Goal: Task Accomplishment & Management: Manage account settings

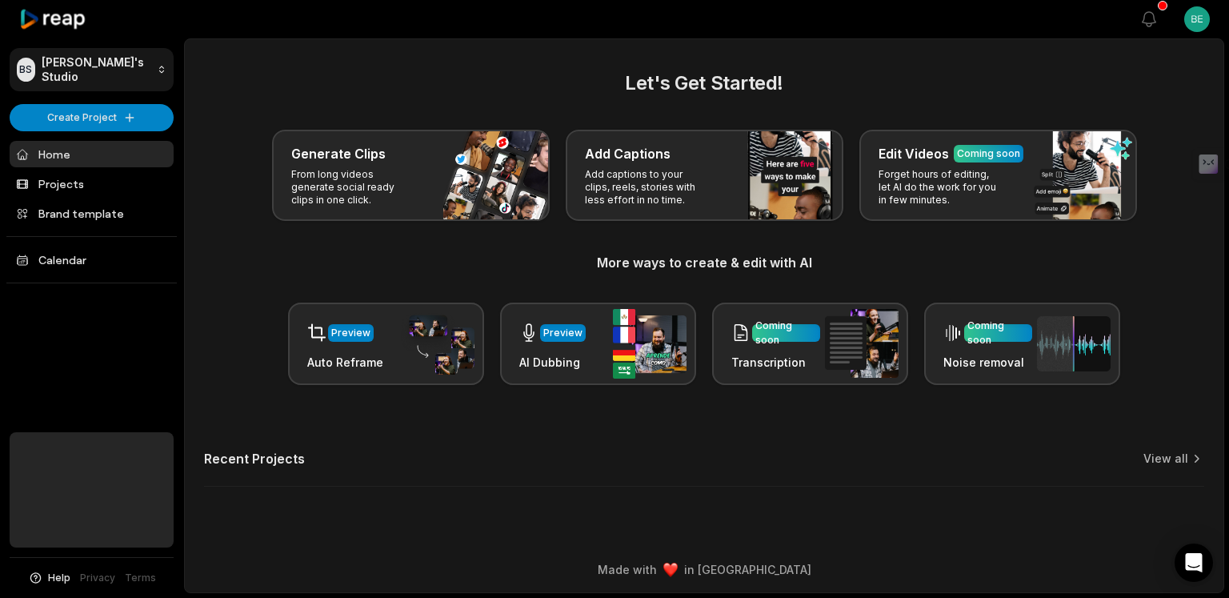
click at [112, 66] on html "BS Berto's Studio Create Project Home Projects Brand template Calendar Help Pri…" at bounding box center [614, 299] width 1229 height 598
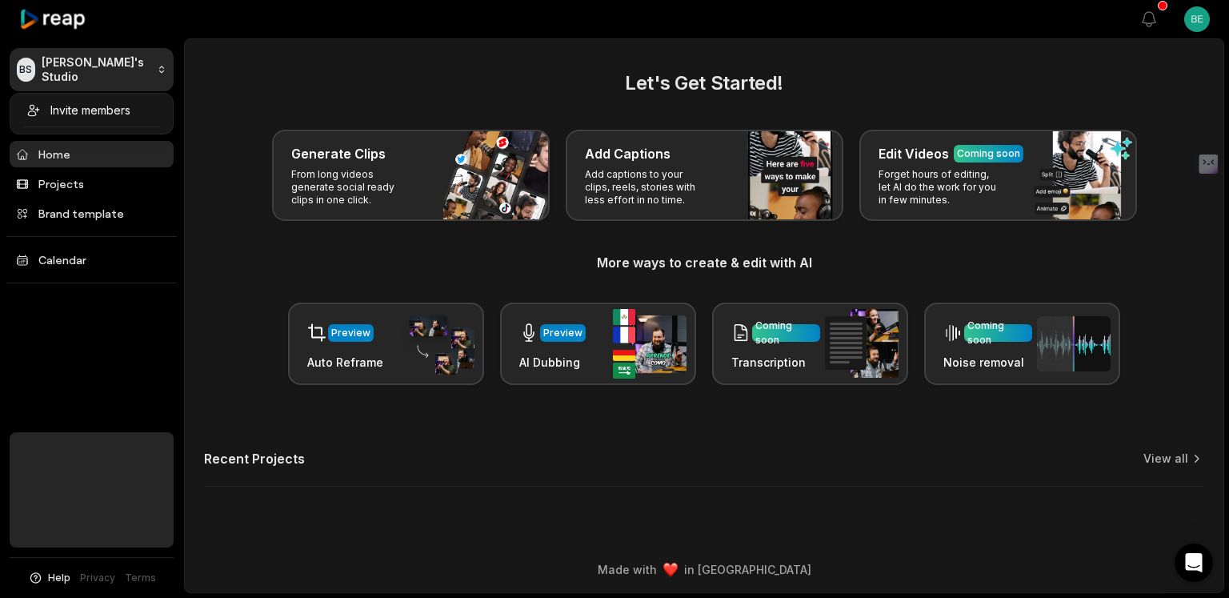
click at [112, 66] on html "BS Berto's Studio Create Project Home Projects Brand template Calendar Help Pri…" at bounding box center [614, 299] width 1229 height 598
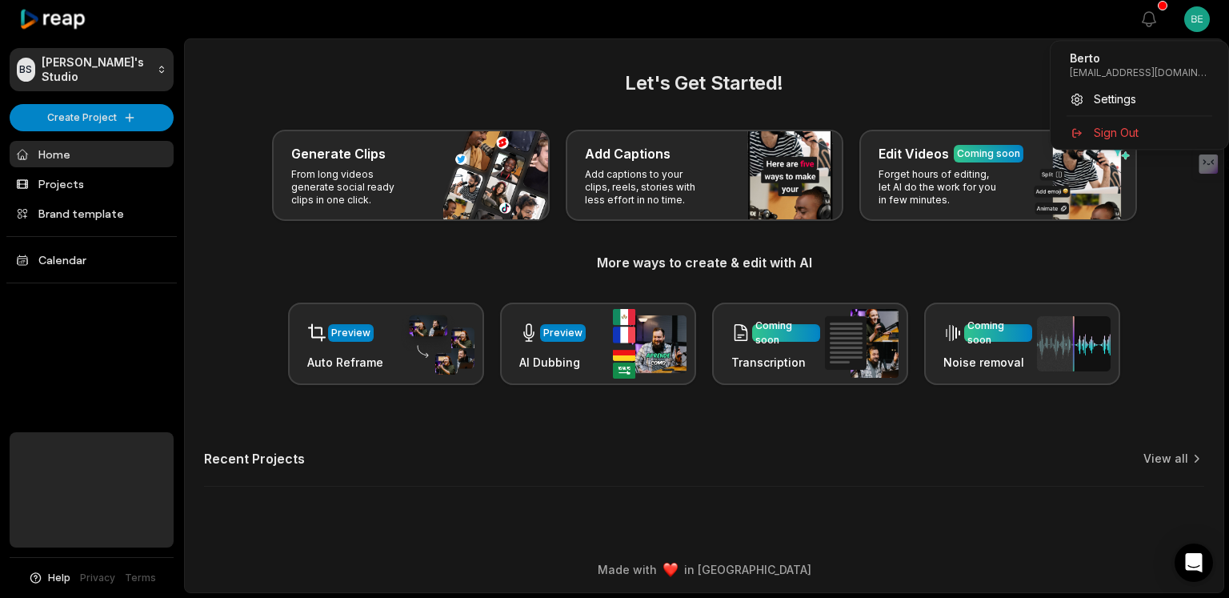
click at [1197, 21] on html "BS Berto's Studio Create Project Home Projects Brand template Calendar Help Pri…" at bounding box center [614, 299] width 1229 height 598
click at [1119, 96] on span "Settings" at bounding box center [1115, 98] width 42 height 17
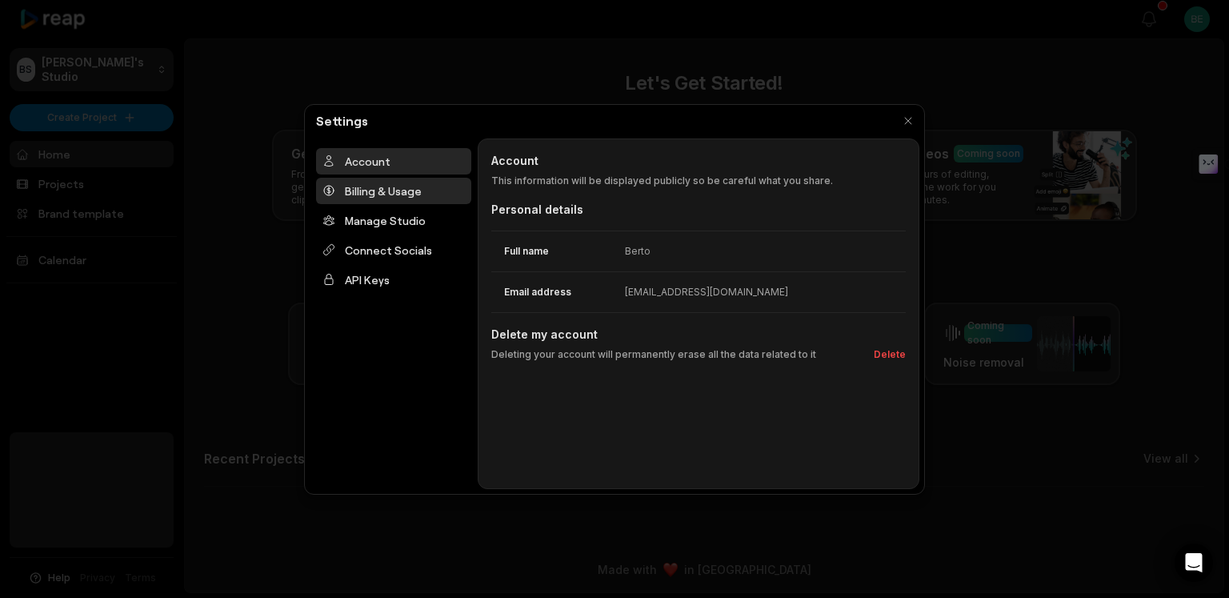
click at [389, 187] on div "Billing & Usage" at bounding box center [393, 191] width 155 height 26
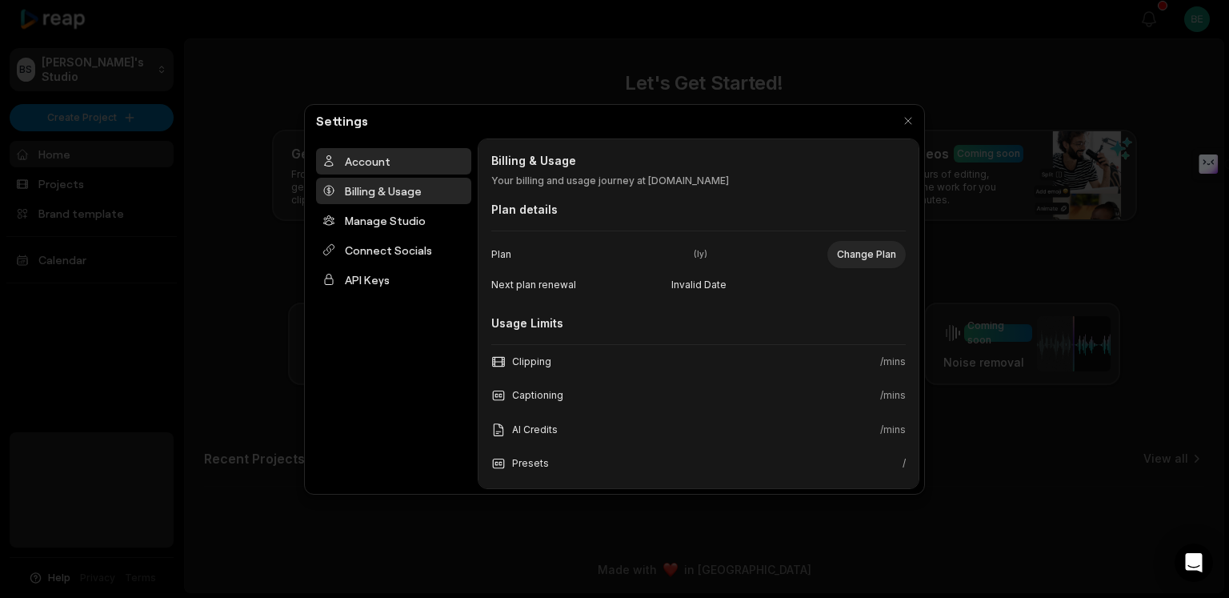
click at [391, 155] on div "Account" at bounding box center [393, 161] width 155 height 26
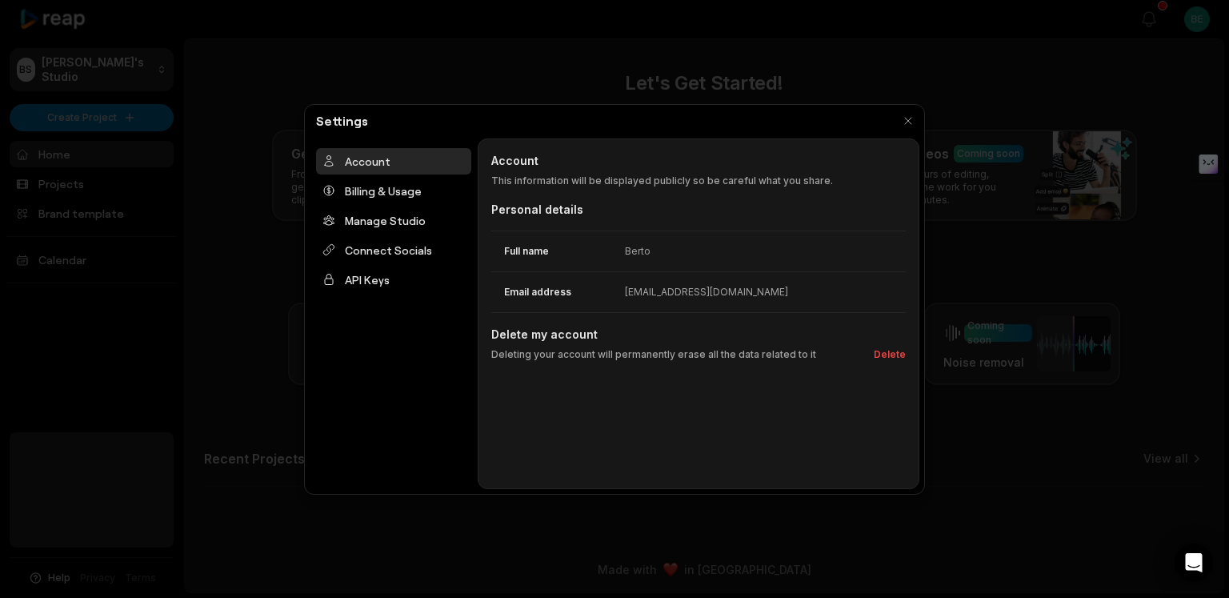
drag, startPoint x: 147, startPoint y: 260, endPoint x: 161, endPoint y: 264, distance: 14.2
click at [147, 260] on div at bounding box center [614, 299] width 1229 height 598
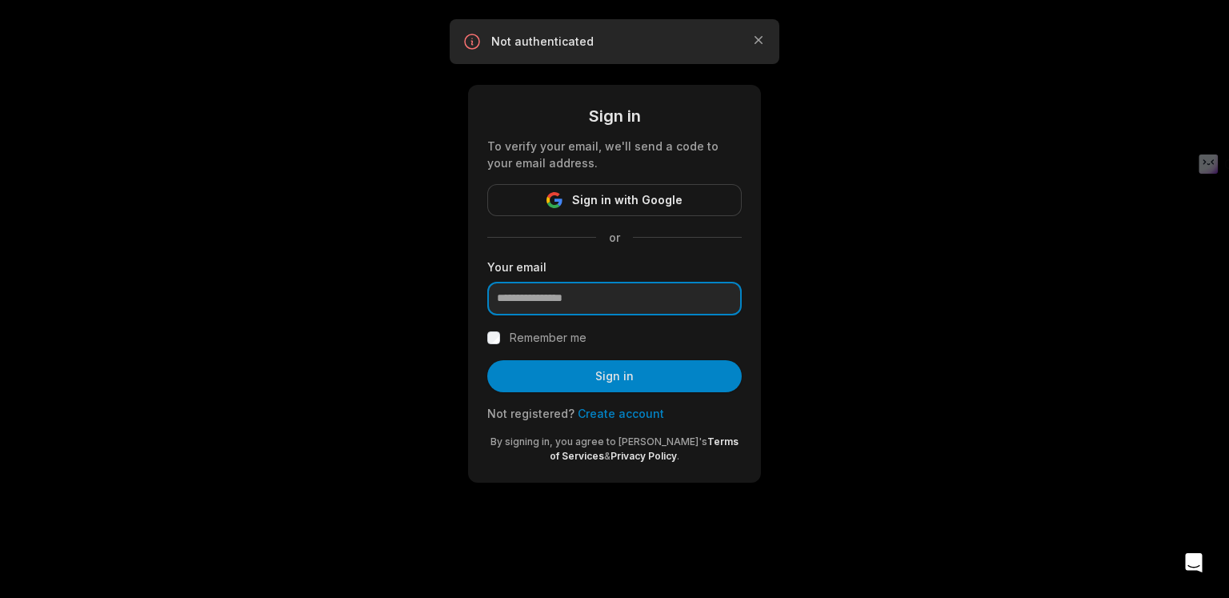
click at [586, 299] on input "email" at bounding box center [614, 299] width 255 height 34
click at [519, 291] on input "email" at bounding box center [614, 299] width 255 height 34
click at [756, 36] on icon "button" at bounding box center [759, 40] width 16 height 16
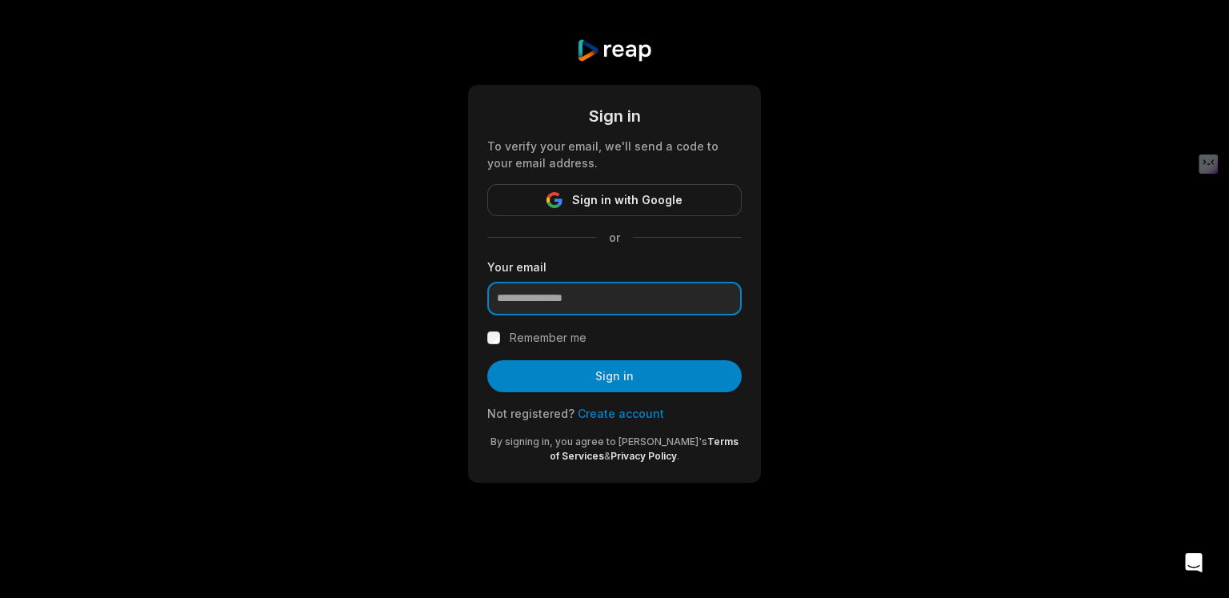
click at [567, 302] on input "email" at bounding box center [614, 299] width 255 height 34
click at [568, 301] on input "email" at bounding box center [614, 299] width 255 height 34
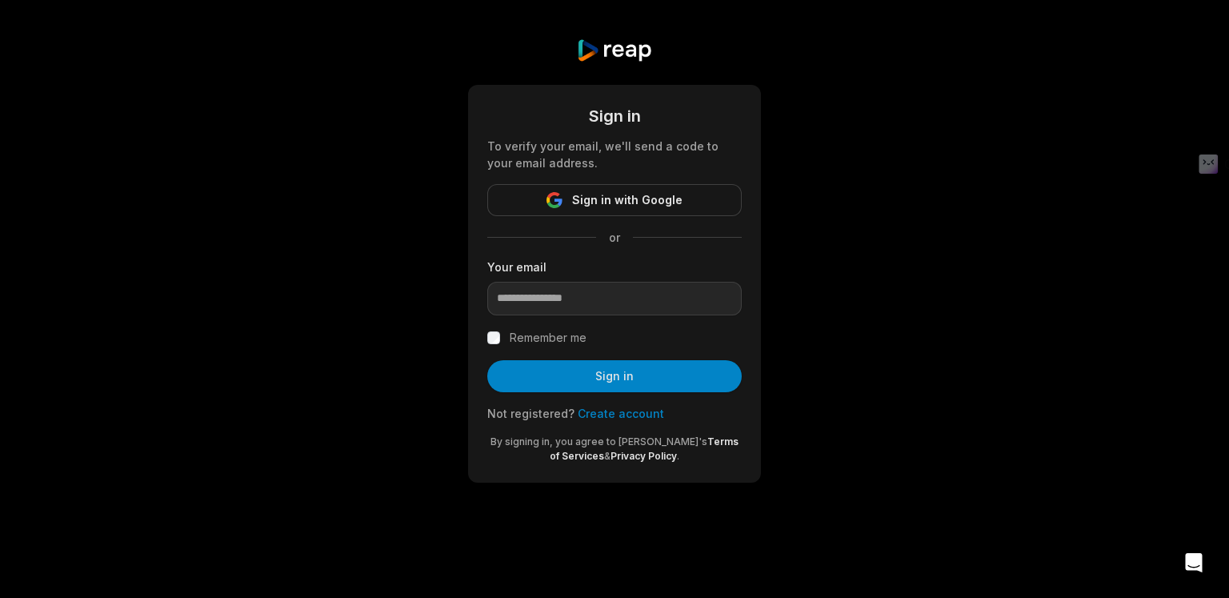
click at [293, 178] on div "Sign in To verify your email, we'll send a code to your email address. Sign in …" at bounding box center [614, 260] width 1229 height 521
click at [511, 335] on label "Remember me" at bounding box center [548, 337] width 77 height 19
click at [538, 311] on input "email" at bounding box center [614, 299] width 255 height 34
click at [538, 308] on input "email" at bounding box center [614, 299] width 255 height 34
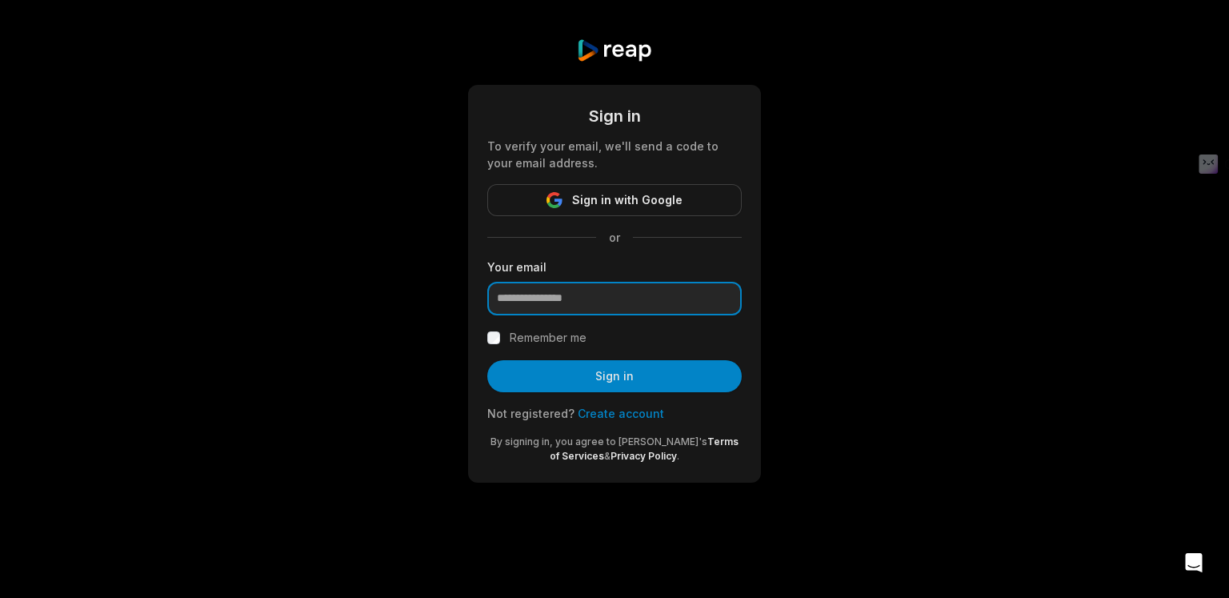
click at [538, 308] on input "email" at bounding box center [614, 299] width 255 height 34
click at [572, 287] on input "email" at bounding box center [614, 299] width 255 height 34
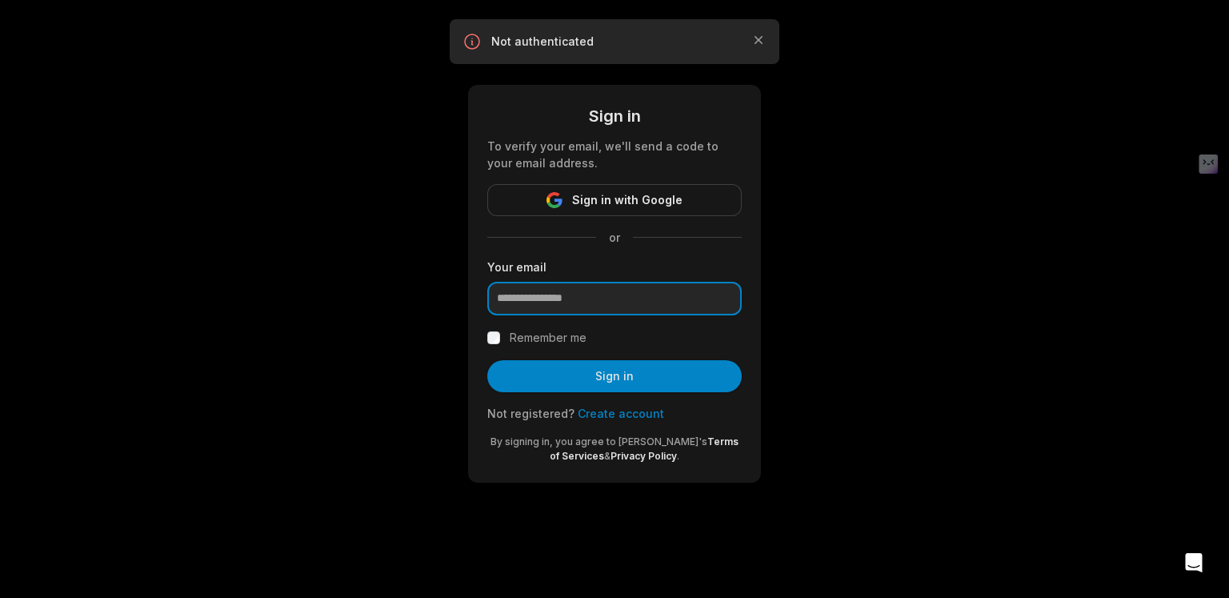
click at [596, 299] on input "email" at bounding box center [614, 299] width 255 height 34
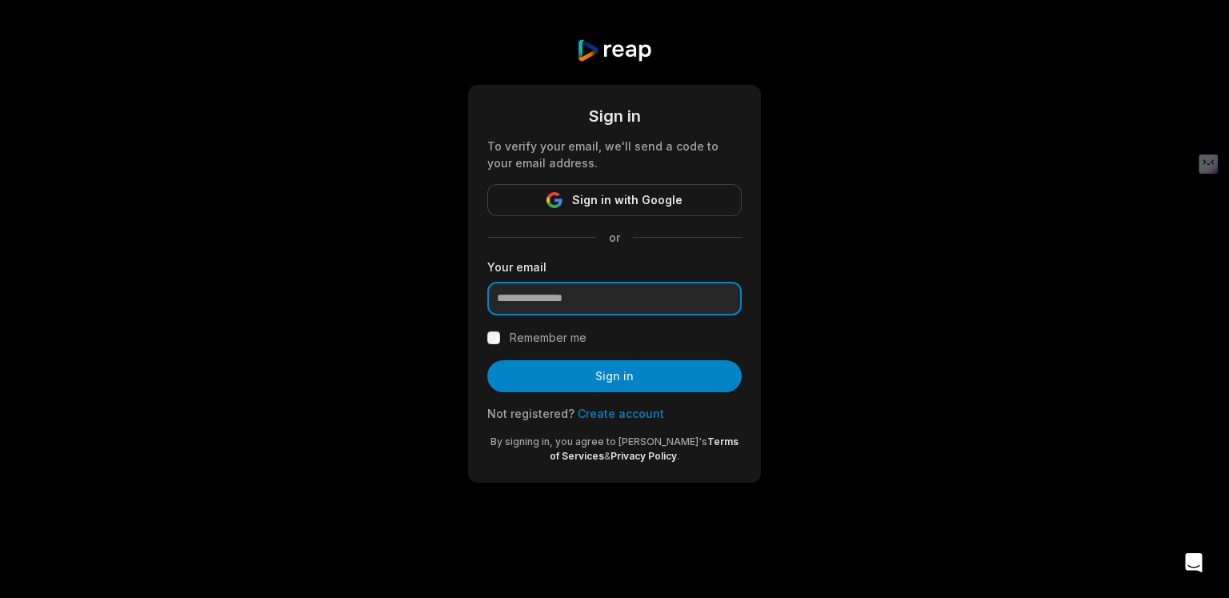
click at [551, 289] on input "email" at bounding box center [614, 299] width 255 height 34
paste input "**********"
type input "**********"
click at [507, 343] on div "Remember me" at bounding box center [614, 337] width 255 height 19
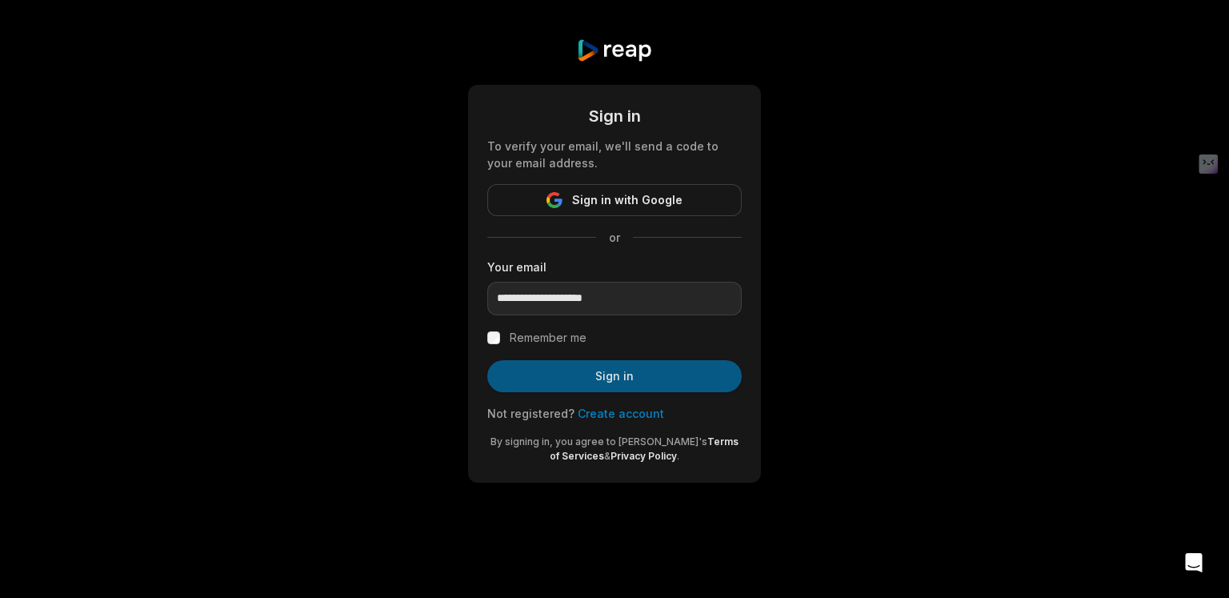
click at [558, 388] on button "Sign in" at bounding box center [614, 376] width 255 height 32
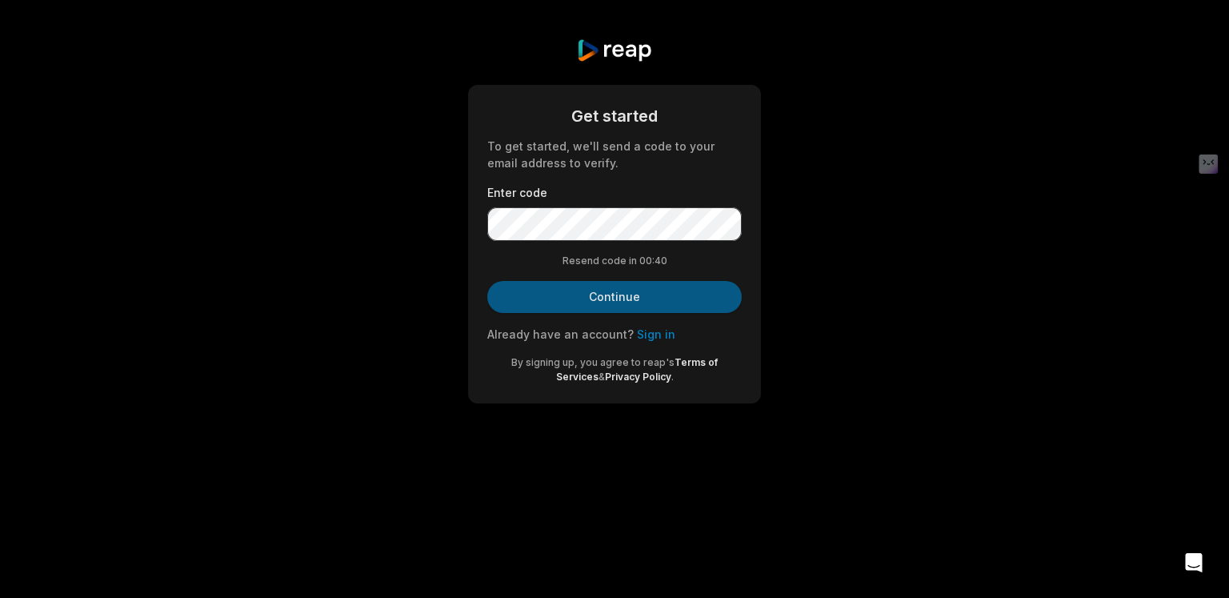
click at [634, 290] on button "Continue" at bounding box center [614, 297] width 255 height 32
